Goal: Information Seeking & Learning: Learn about a topic

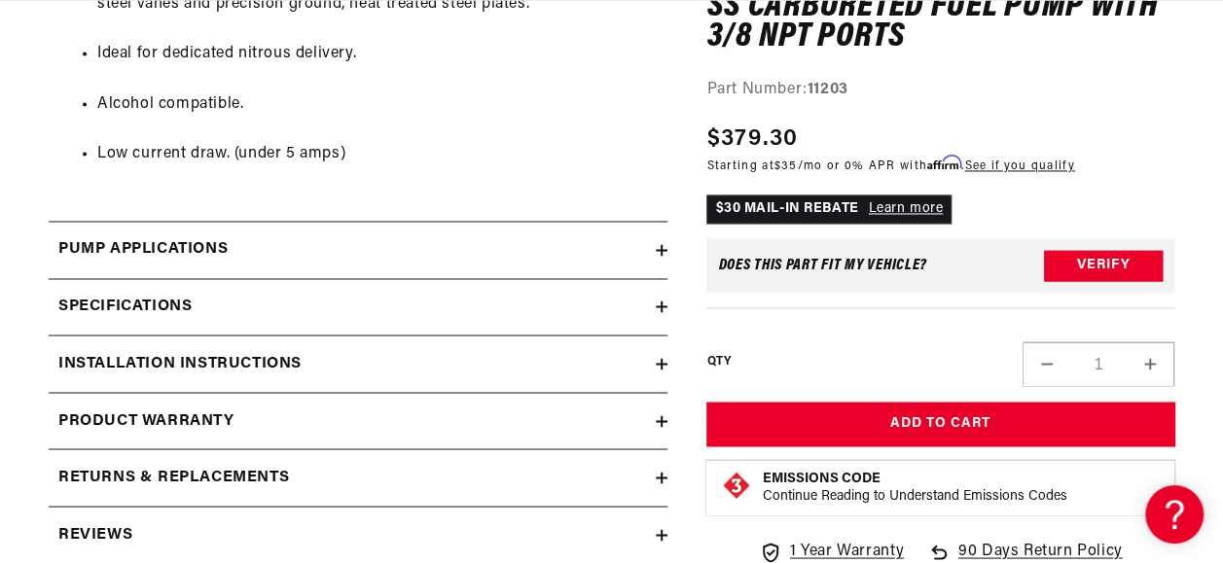
scroll to position [0, 770]
click at [175, 237] on h2 "Pump Applications" at bounding box center [142, 249] width 169 height 25
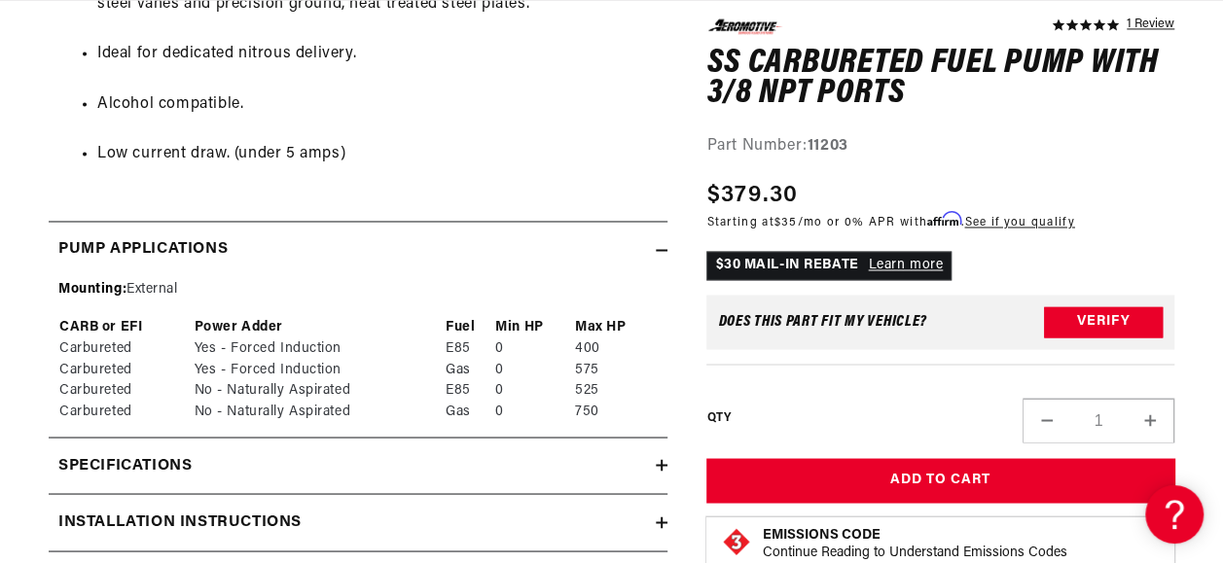
click at [662, 460] on icon at bounding box center [662, 465] width 0 height 12
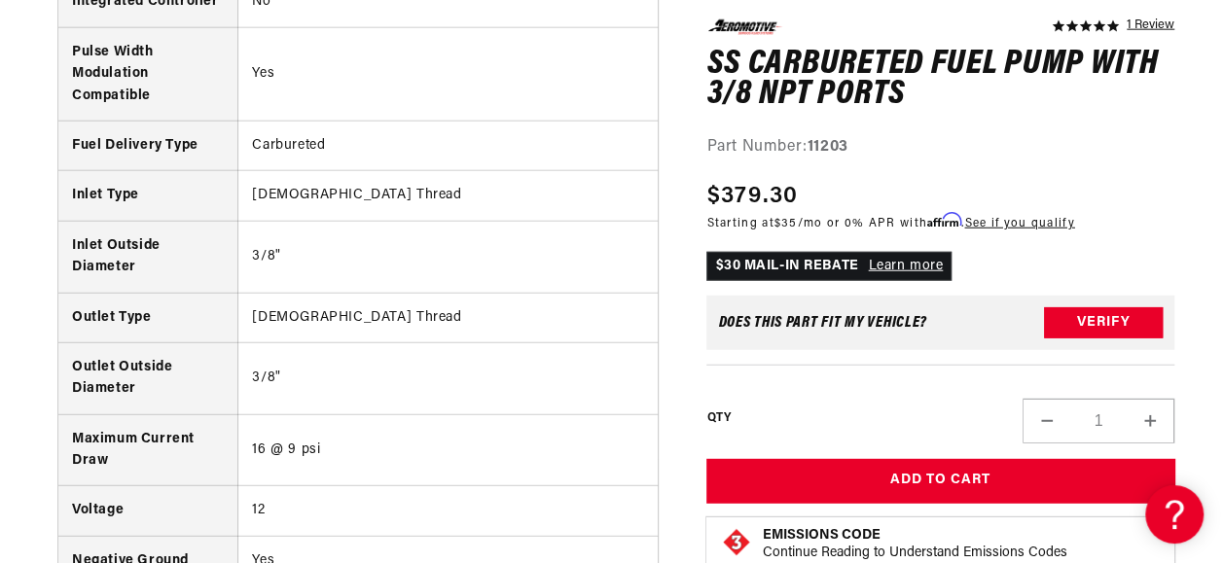
scroll to position [0, 0]
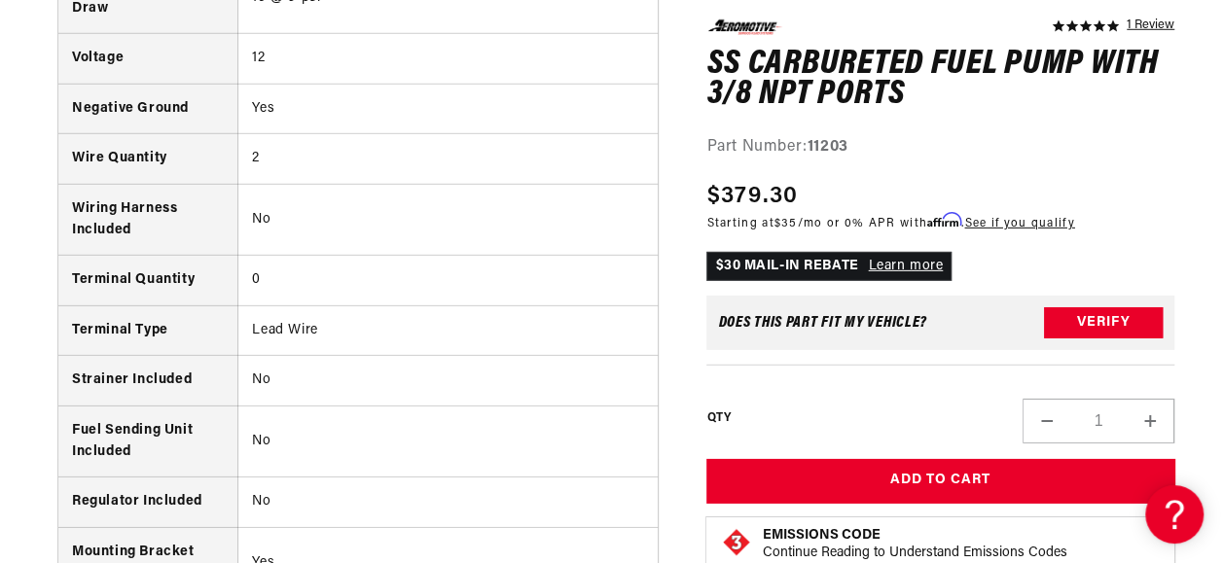
scroll to position [0, 414]
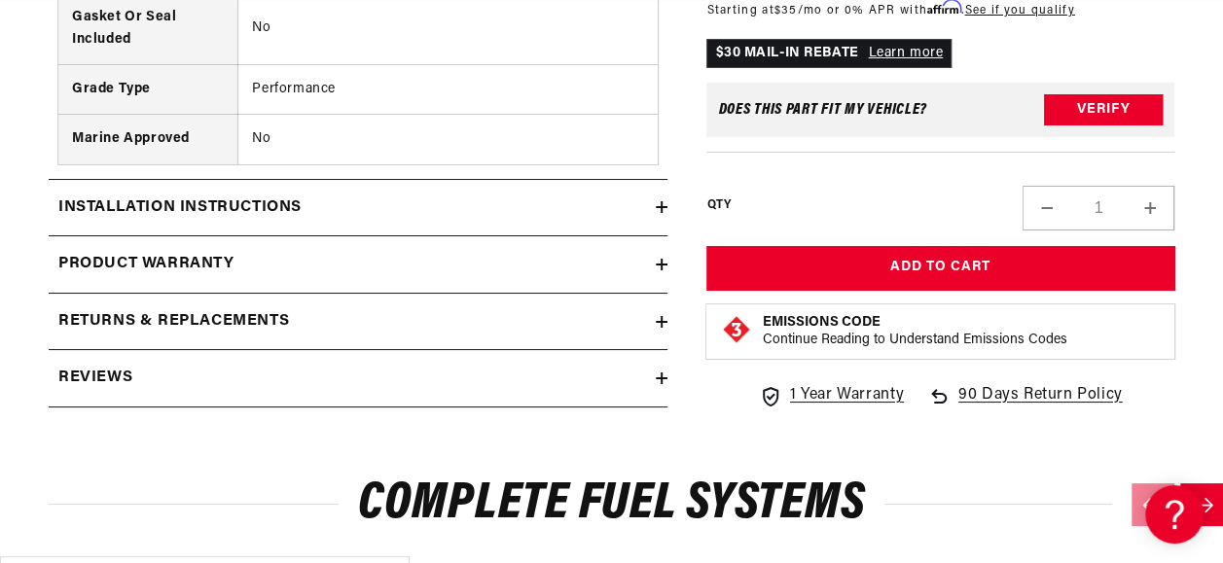
click at [662, 373] on icon at bounding box center [662, 379] width 0 height 12
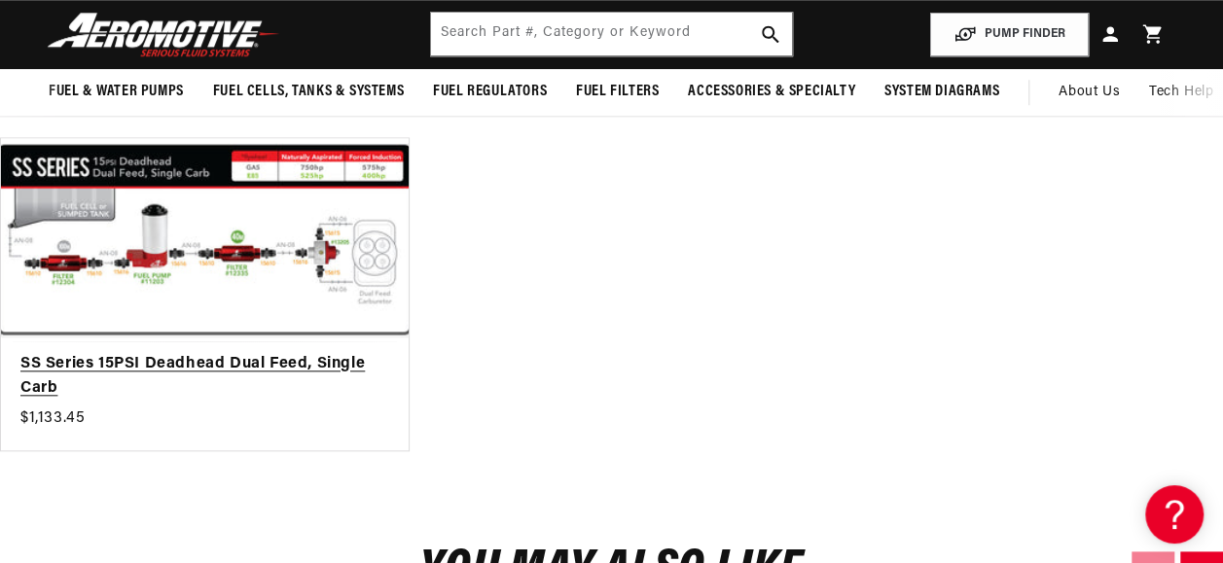
click at [216, 352] on link "SS Series 15PSI Deadhead Dual Feed, Single Carb" at bounding box center [194, 377] width 349 height 50
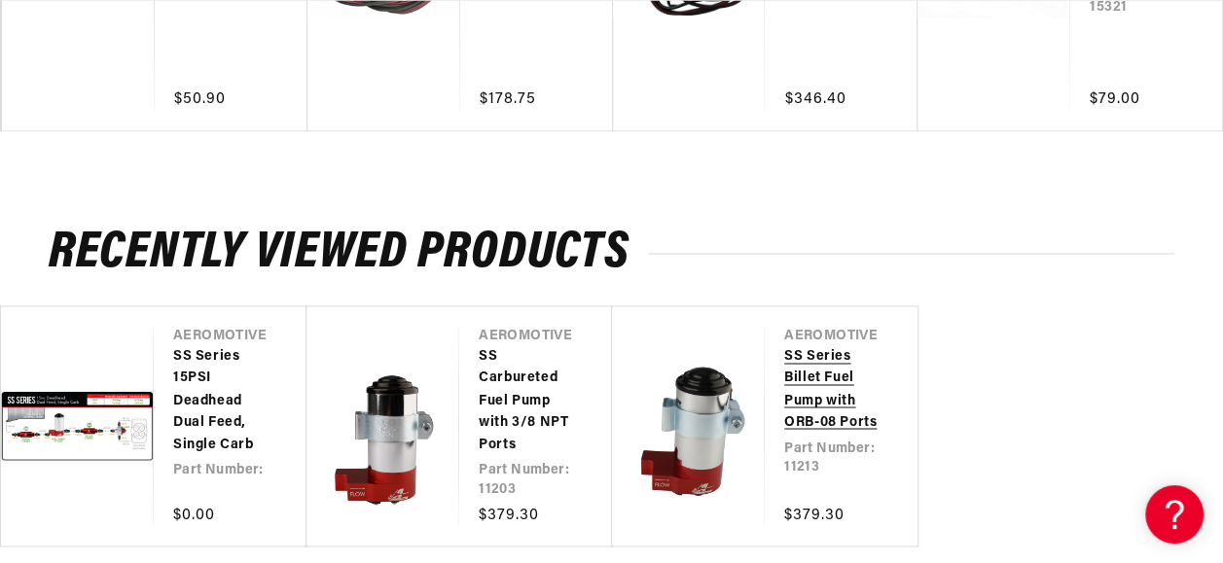
click at [784, 392] on link "SS Series Billet Fuel Pump with ORB-08 Ports" at bounding box center [831, 390] width 94 height 88
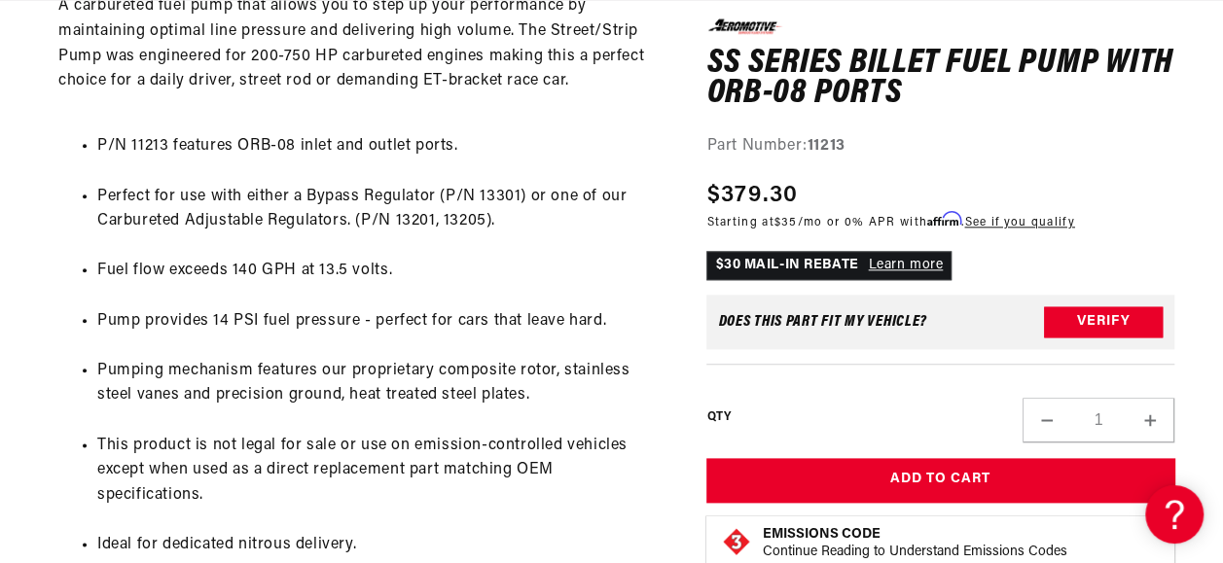
scroll to position [0, 770]
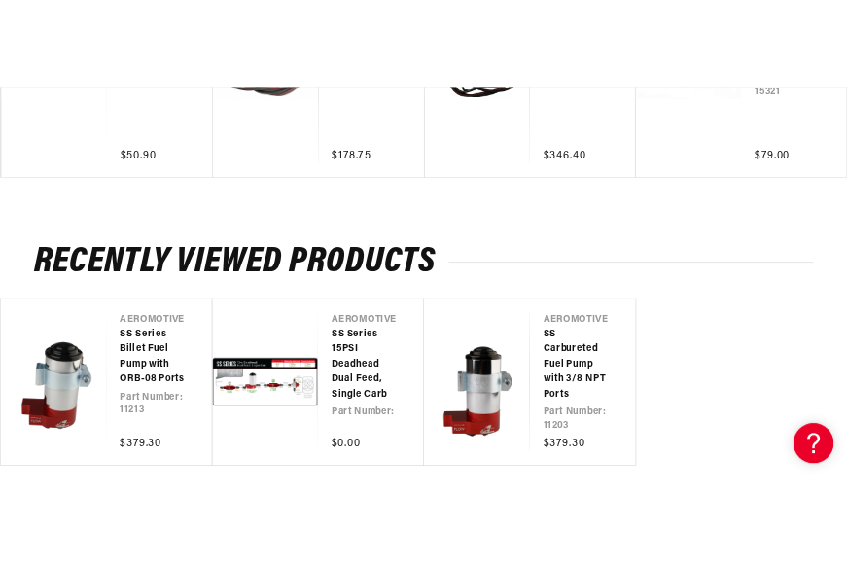
scroll to position [0, 671]
